Goal: Find contact information: Find contact information

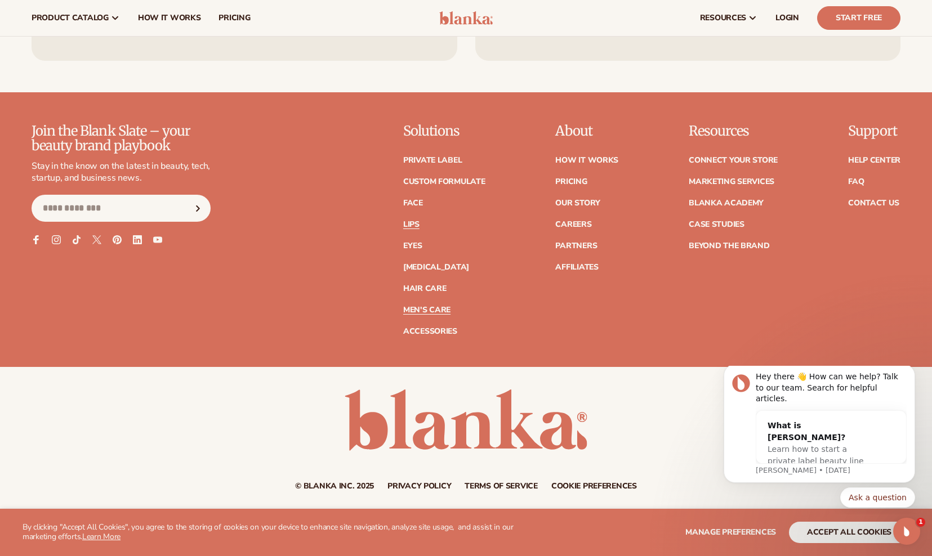
scroll to position [2250, 0]
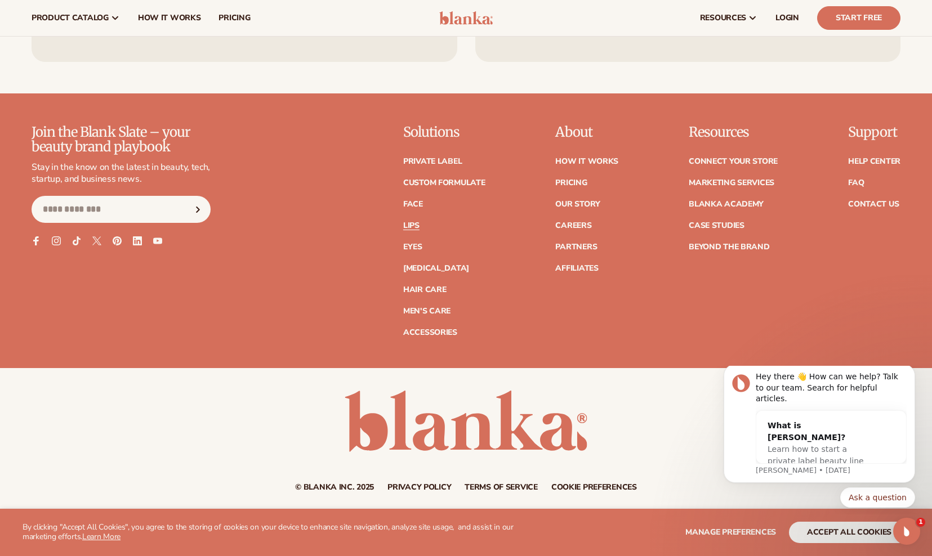
click at [63, 208] on input "Email" at bounding box center [121, 209] width 179 height 27
click at [861, 201] on link "Contact Us" at bounding box center [873, 205] width 51 height 8
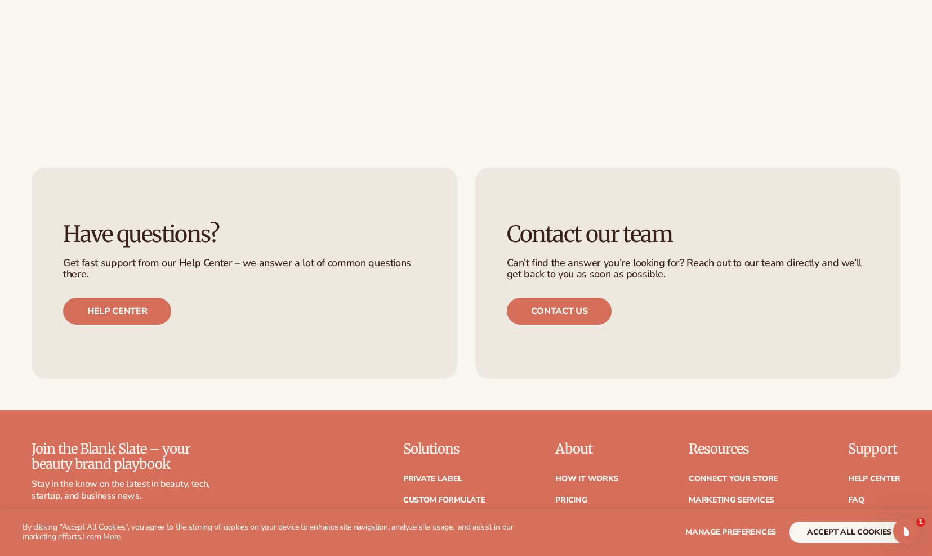
scroll to position [615, 0]
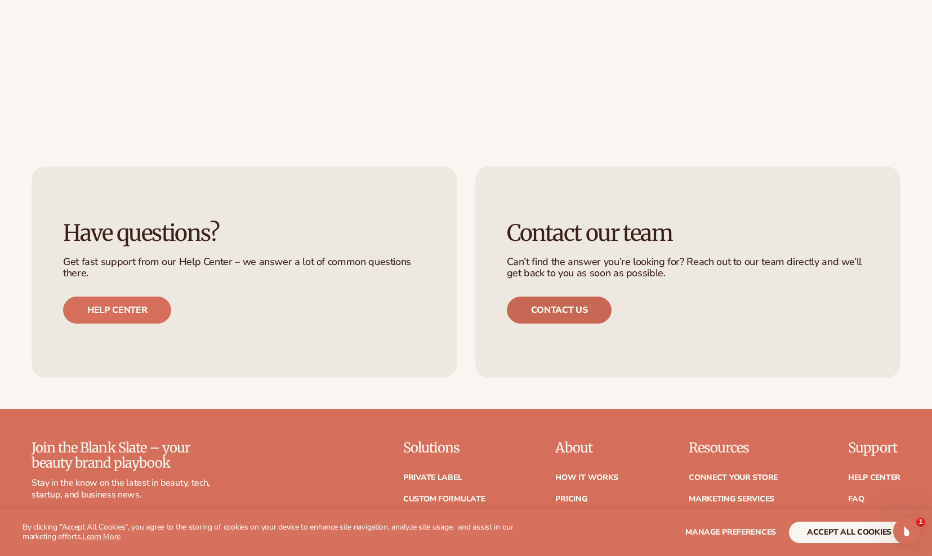
click at [533, 307] on link "Contact us" at bounding box center [559, 310] width 105 height 27
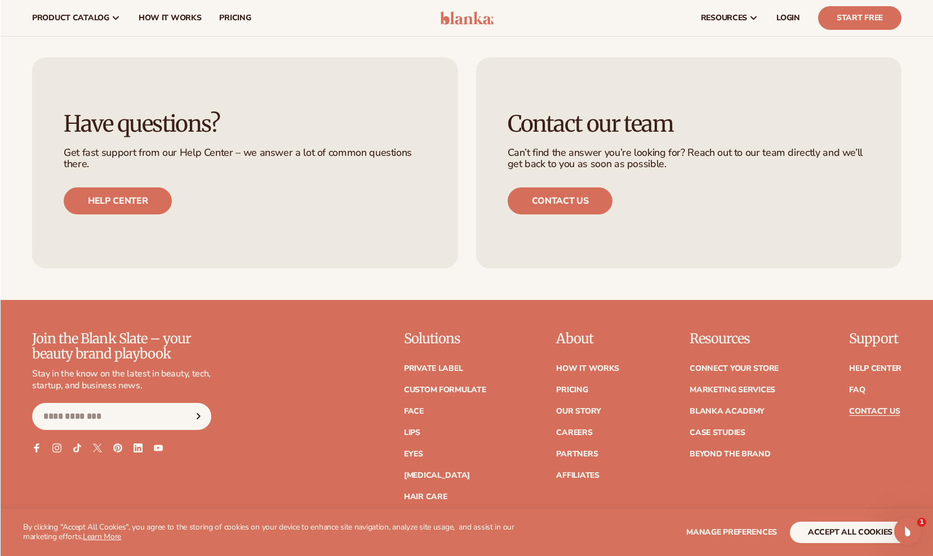
scroll to position [724, 0]
